Goal: Task Accomplishment & Management: Use online tool/utility

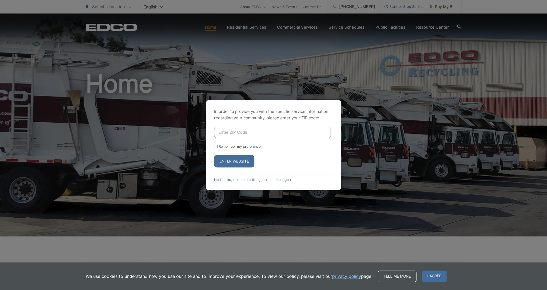
click at [249, 132] on input "Enter ZIP Code" at bounding box center [272, 132] width 117 height 11
type input "92067"
click at [214, 155] on button "Enter Website" at bounding box center [234, 161] width 40 height 12
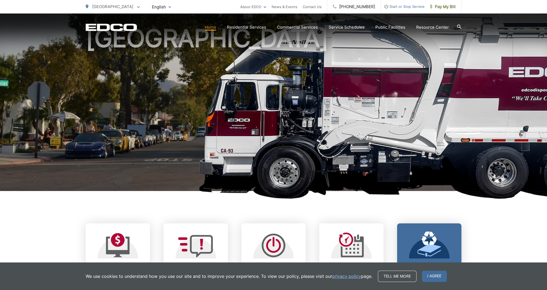
scroll to position [54, 0]
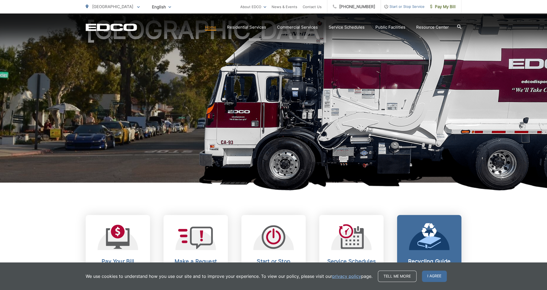
click at [433, 275] on span "I agree" at bounding box center [434, 276] width 25 height 11
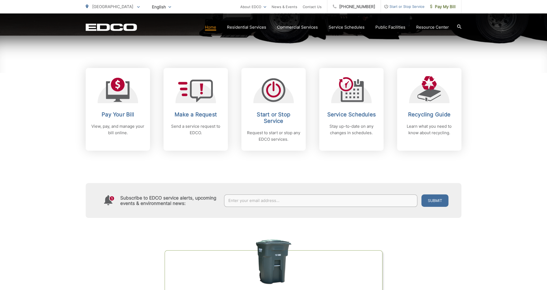
scroll to position [212, 0]
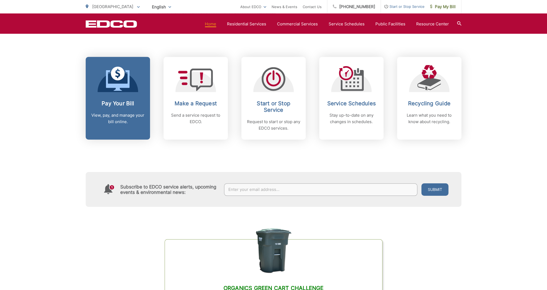
click at [128, 95] on link "Pay Your Bill View, pay, and manage your bill online." at bounding box center [118, 98] width 64 height 83
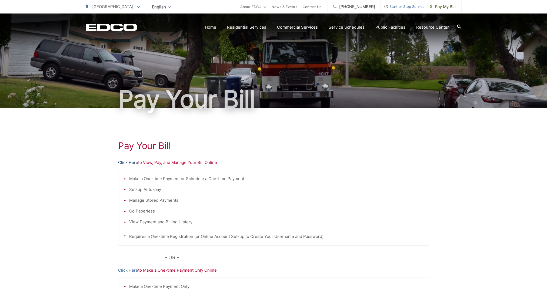
click at [132, 164] on link "Click Here" at bounding box center [128, 162] width 20 height 6
